Goal: Unclear: Unclear

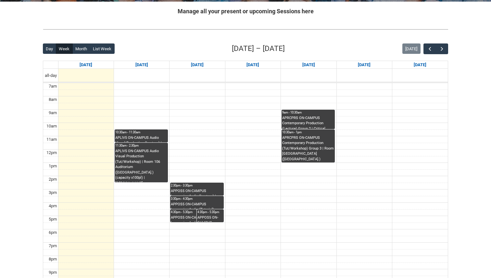
scroll to position [129, 0]
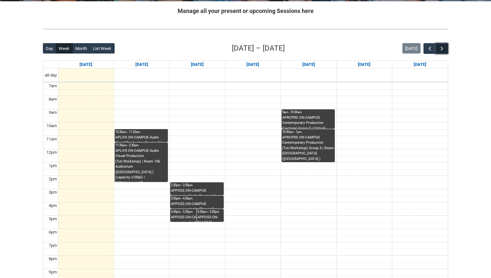
click at [444, 51] on span "button" at bounding box center [441, 48] width 6 height 6
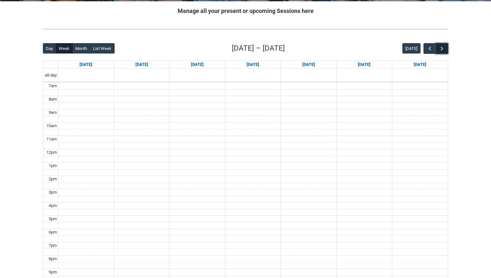
click at [444, 51] on span "button" at bounding box center [441, 48] width 6 height 6
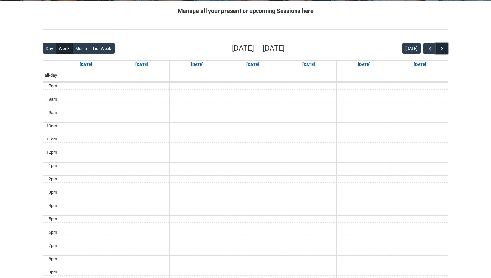
click at [444, 51] on span "button" at bounding box center [441, 48] width 6 height 6
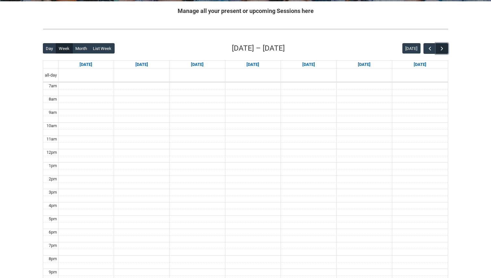
click at [444, 51] on span "button" at bounding box center [441, 48] width 6 height 6
click at [431, 47] on span "button" at bounding box center [429, 48] width 6 height 6
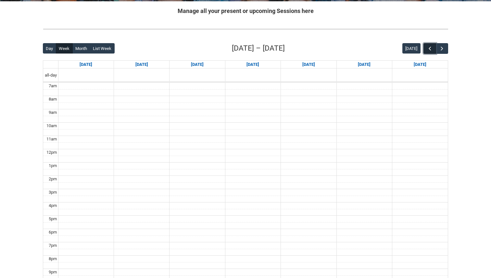
click at [431, 47] on span "button" at bounding box center [429, 48] width 6 height 6
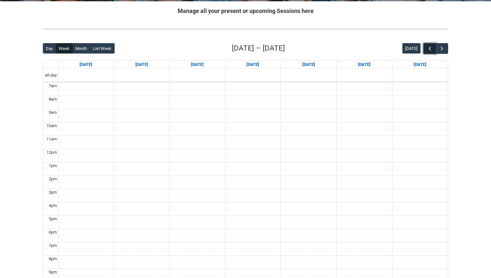
click at [431, 47] on span "button" at bounding box center [429, 48] width 6 height 6
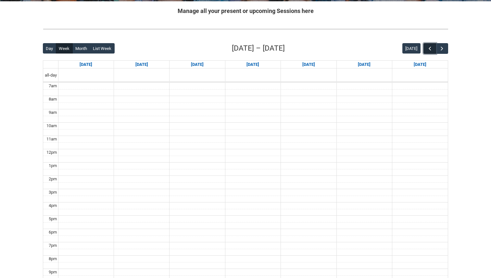
click at [431, 47] on span "button" at bounding box center [429, 48] width 6 height 6
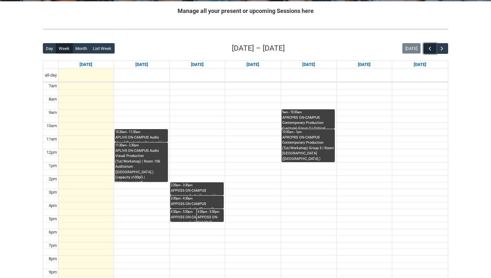
click at [431, 47] on span "button" at bounding box center [429, 48] width 6 height 6
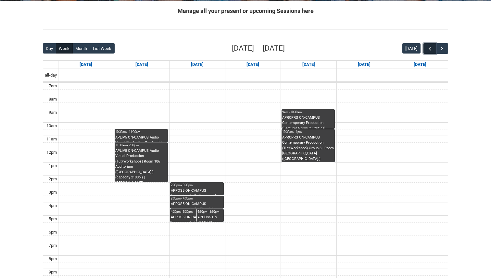
click at [431, 47] on span "button" at bounding box center [429, 48] width 6 height 6
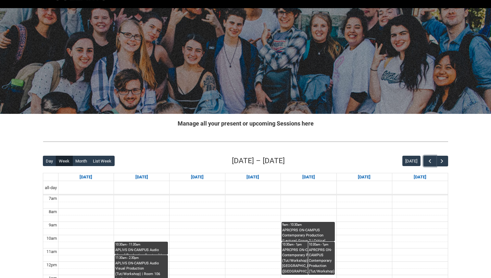
scroll to position [0, 0]
